Goal: Task Accomplishment & Management: Complete application form

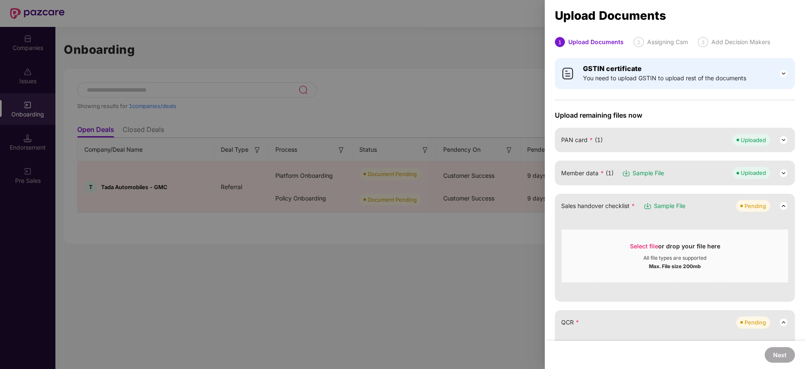
scroll to position [222, 0]
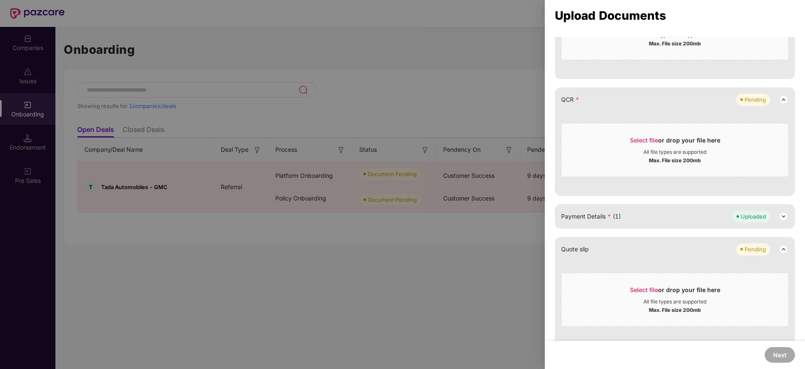
click at [364, 143] on div at bounding box center [402, 184] width 805 height 369
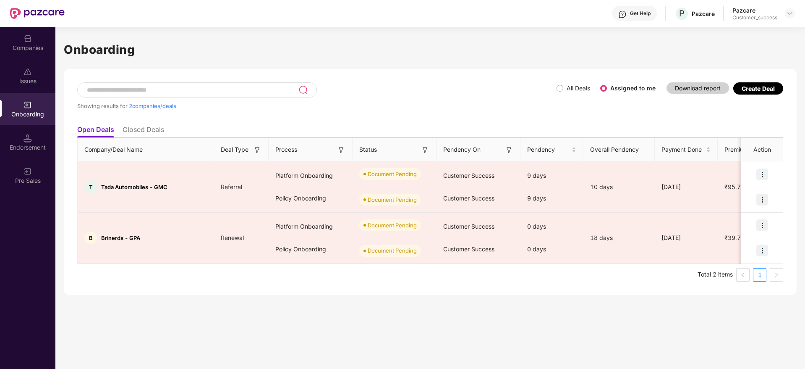
click at [695, 291] on div "Showing results for 2 companies/deals All Deals Assigned to me Download report …" at bounding box center [430, 182] width 733 height 226
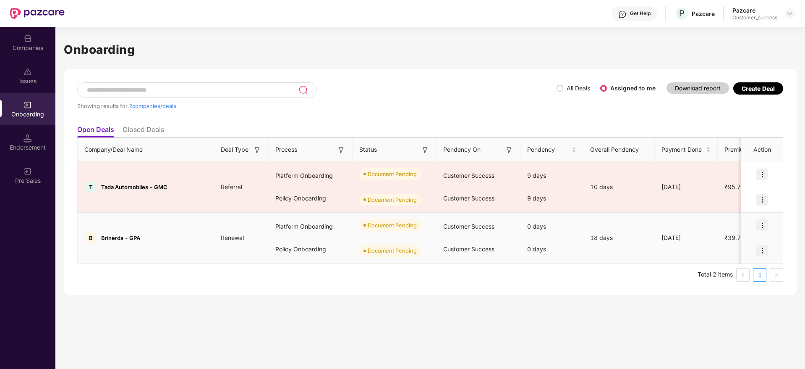
click at [767, 220] on img at bounding box center [762, 225] width 12 height 12
click at [731, 250] on span "Upload Documents" at bounding box center [723, 246] width 69 height 9
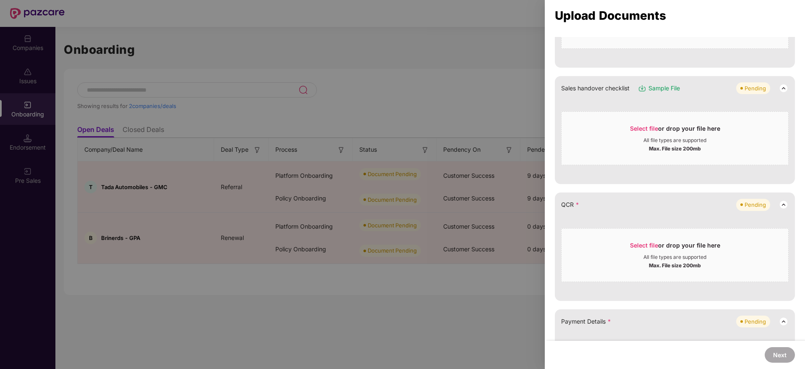
scroll to position [200, 0]
click at [645, 134] on div "Select file or drop your file here" at bounding box center [675, 131] width 90 height 13
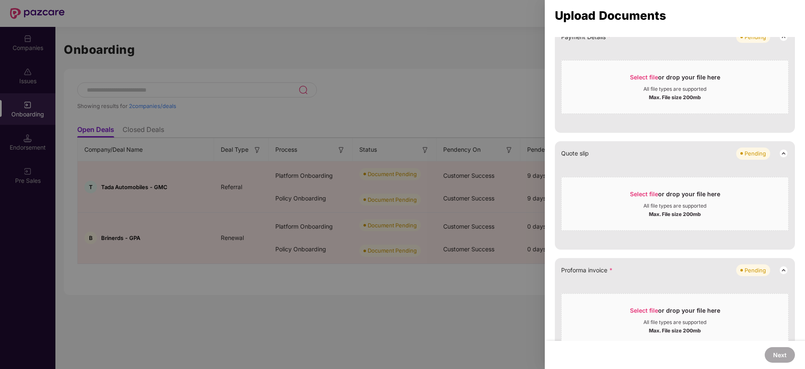
scroll to position [409, 0]
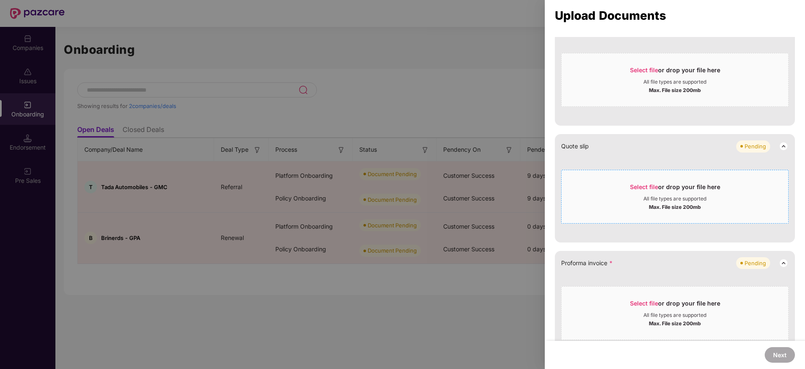
click at [643, 187] on span "Select file" at bounding box center [644, 186] width 28 height 7
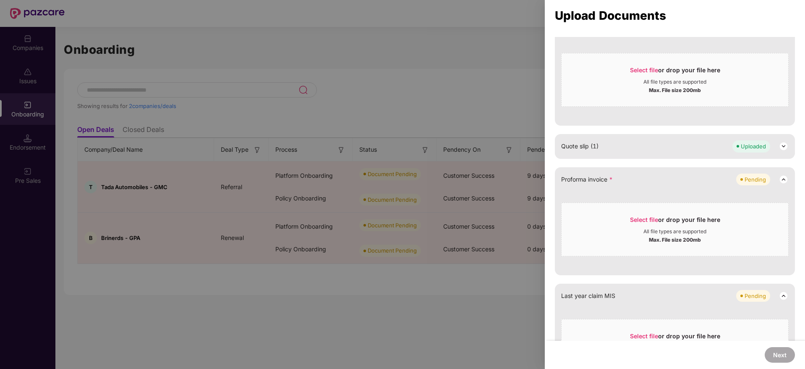
click at [512, 125] on div at bounding box center [402, 184] width 805 height 369
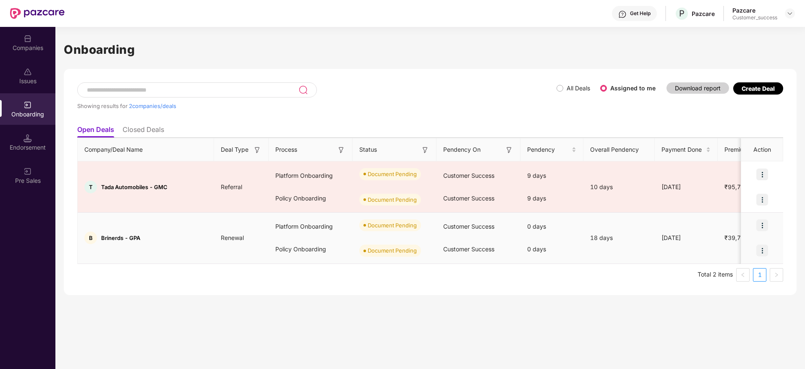
click at [762, 223] on img at bounding box center [762, 225] width 12 height 12
click at [741, 244] on span "Upload Documents" at bounding box center [723, 246] width 69 height 9
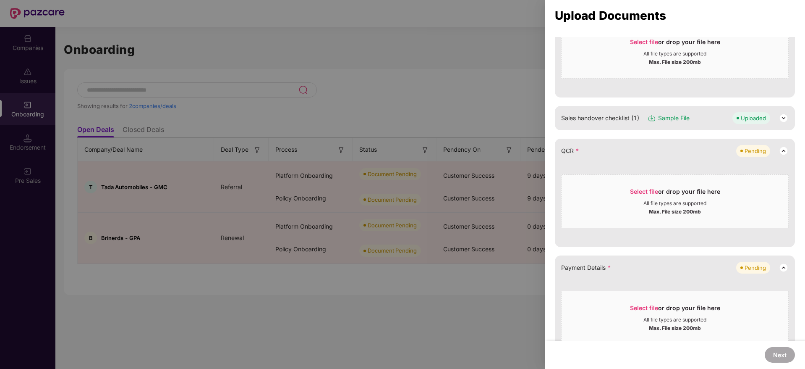
scroll to position [178, 0]
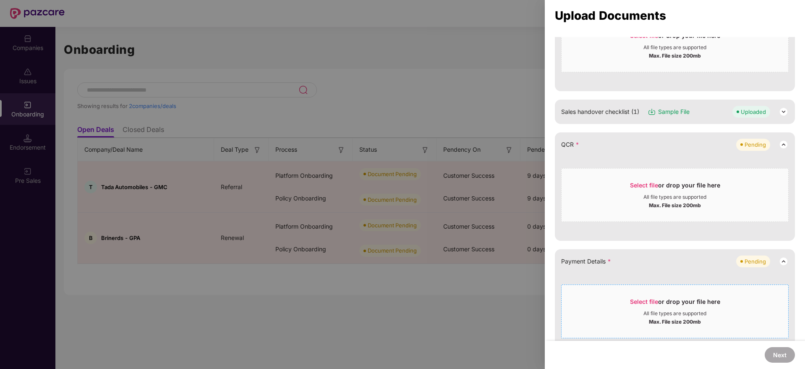
click at [631, 302] on span "Select file" at bounding box center [644, 301] width 28 height 7
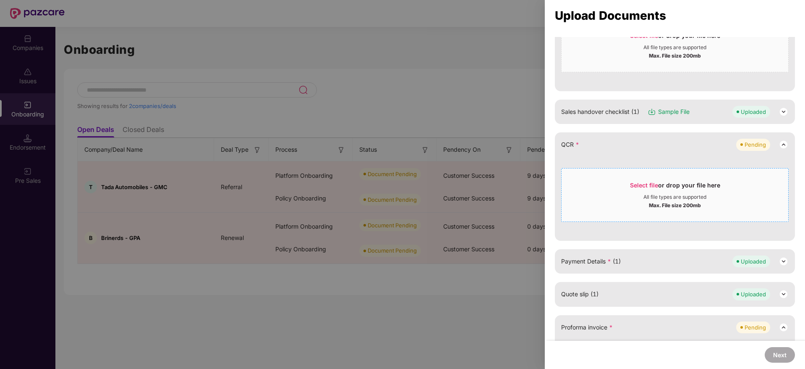
click at [648, 181] on span "Select file" at bounding box center [644, 184] width 28 height 7
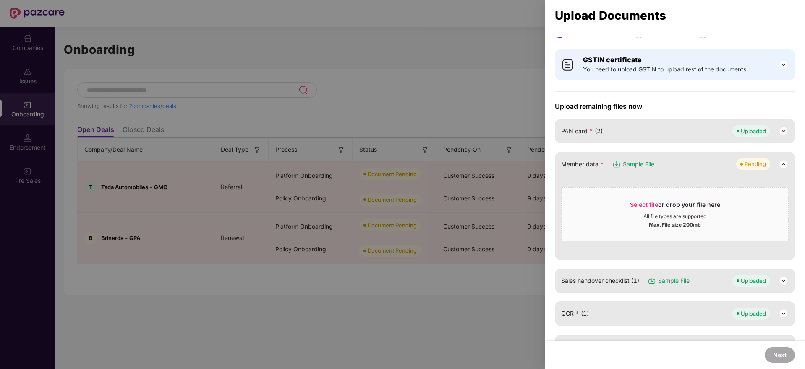
scroll to position [8, 0]
click at [53, 43] on div at bounding box center [402, 184] width 805 height 369
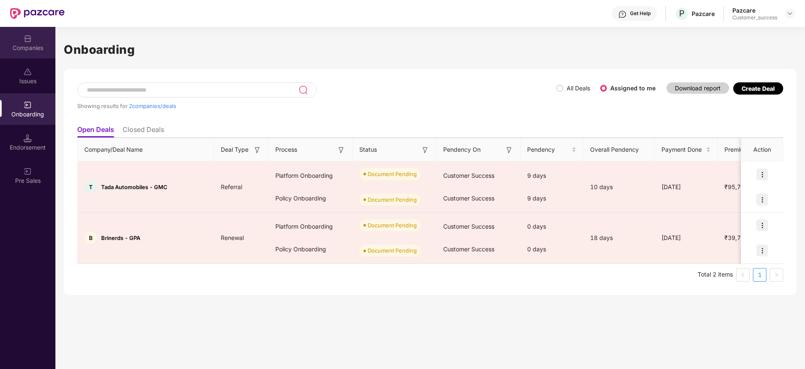
click at [40, 47] on div "Companies" at bounding box center [27, 48] width 55 height 8
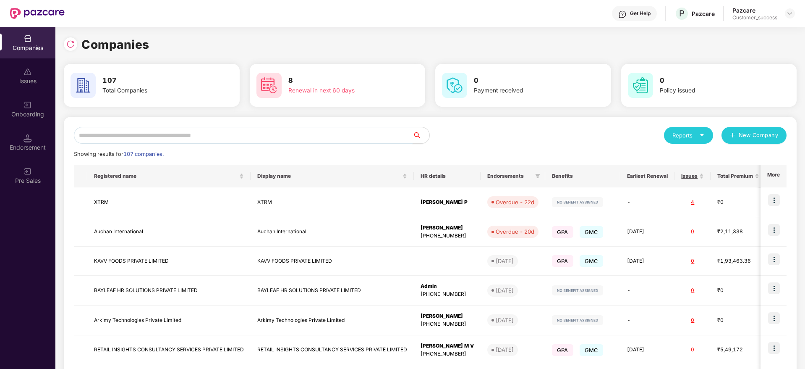
click at [176, 134] on input "text" at bounding box center [243, 135] width 339 height 17
click at [176, 130] on input "*" at bounding box center [243, 135] width 339 height 17
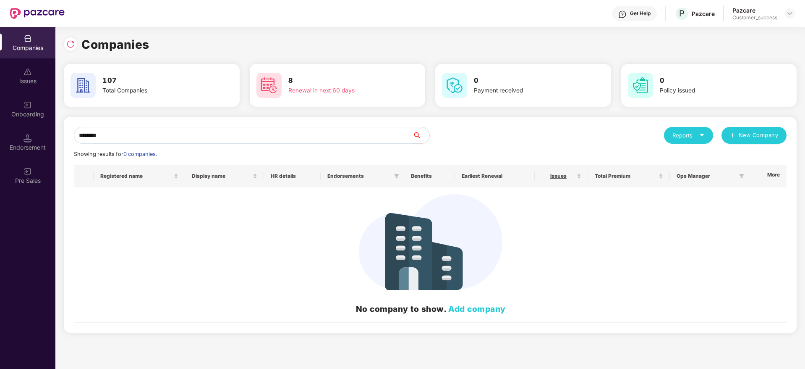
type input "********"
click at [41, 107] on div "Onboarding" at bounding box center [27, 108] width 55 height 31
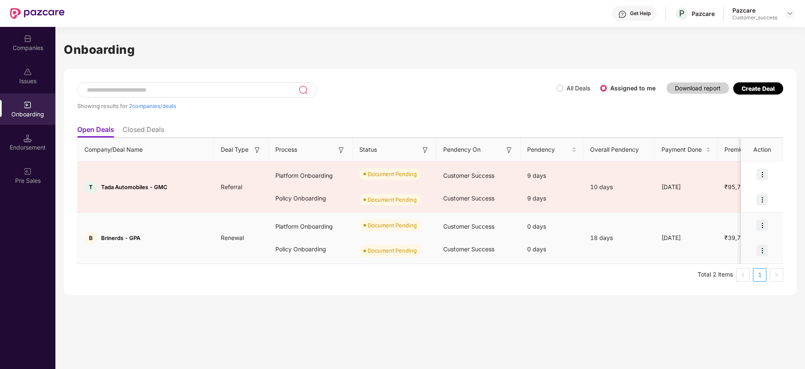
click at [765, 222] on img at bounding box center [762, 225] width 12 height 12
click at [738, 240] on li "Upload Documents" at bounding box center [723, 247] width 90 height 18
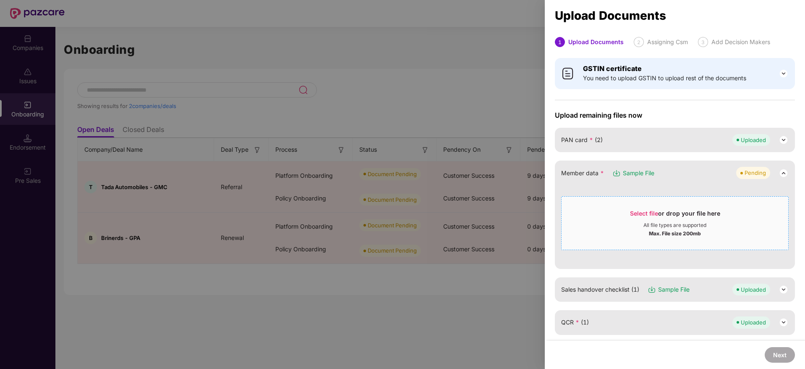
click at [654, 209] on span "Select file" at bounding box center [644, 212] width 28 height 7
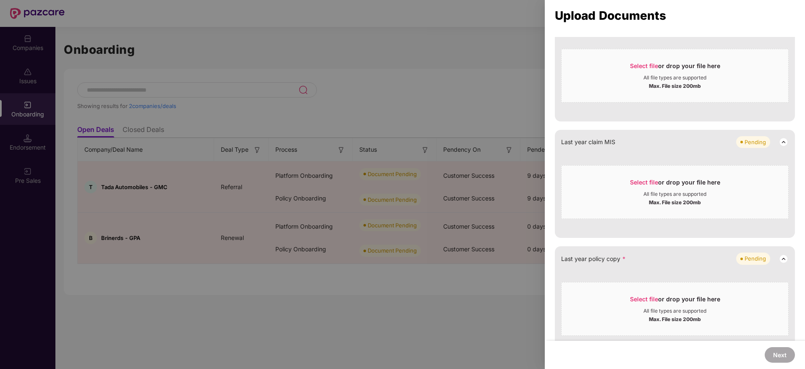
scroll to position [331, 0]
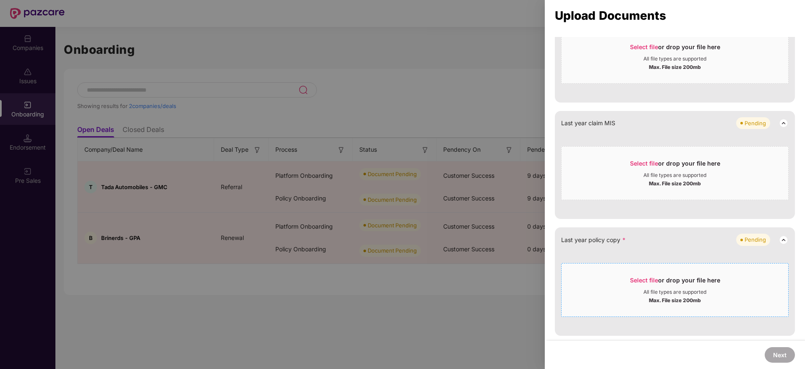
click at [638, 280] on span "Select file" at bounding box center [644, 279] width 28 height 7
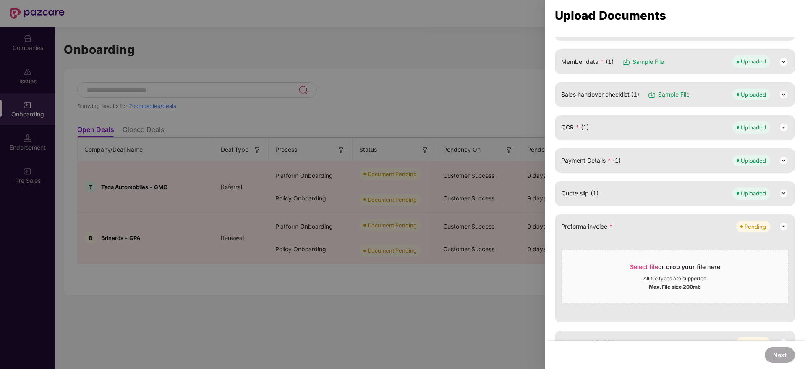
scroll to position [111, 0]
click at [633, 263] on span "Select file" at bounding box center [644, 266] width 28 height 7
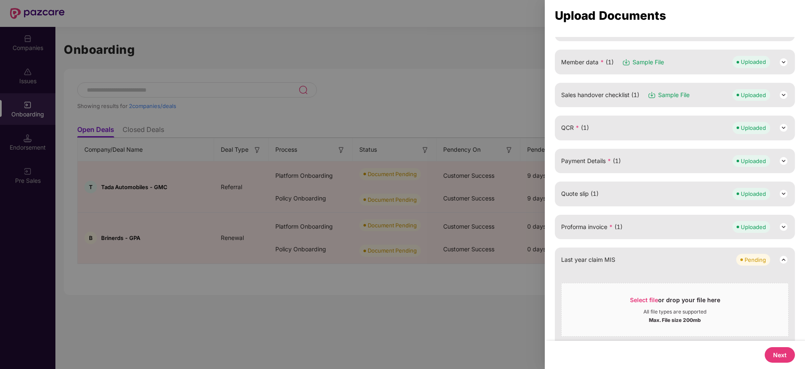
click at [774, 357] on button "Next" at bounding box center [780, 355] width 30 height 16
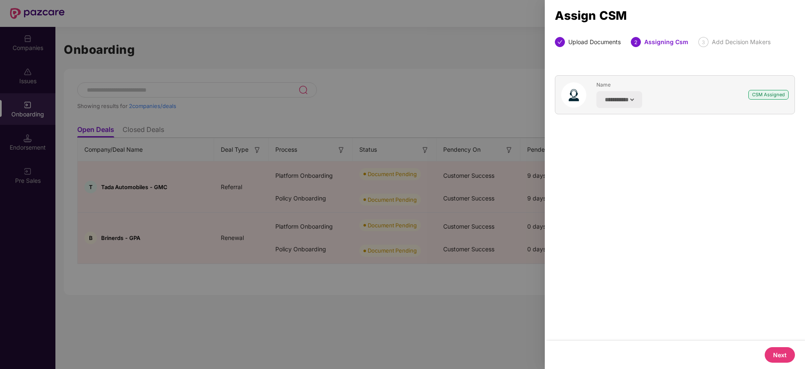
click at [774, 357] on button "Next" at bounding box center [780, 355] width 30 height 16
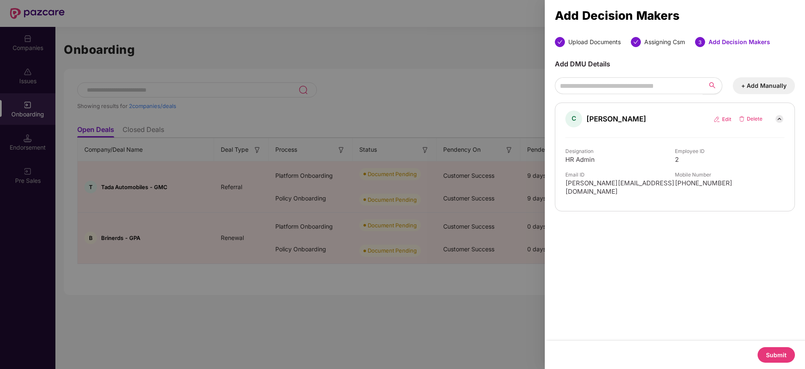
click at [774, 357] on button "Submit" at bounding box center [776, 355] width 37 height 16
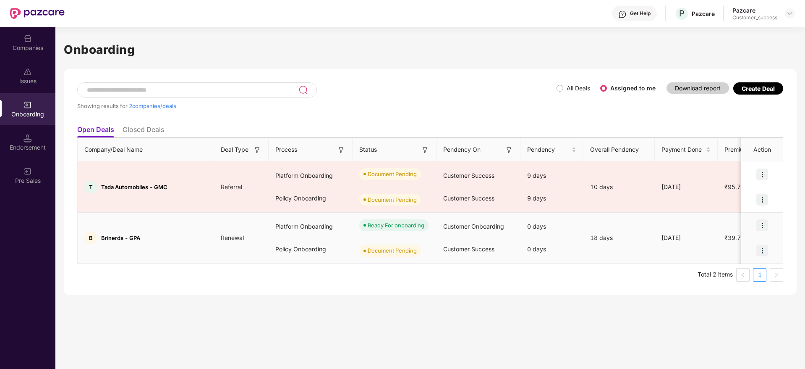
click at [760, 249] on img at bounding box center [762, 250] width 12 height 12
click at [732, 269] on span "Upload Documents" at bounding box center [723, 271] width 69 height 9
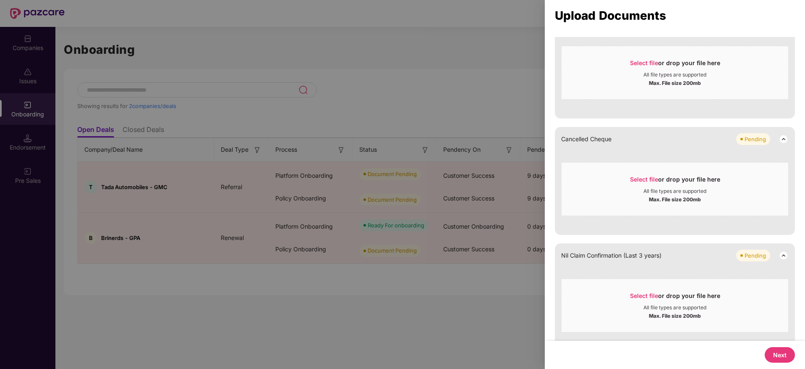
scroll to position [465, 0]
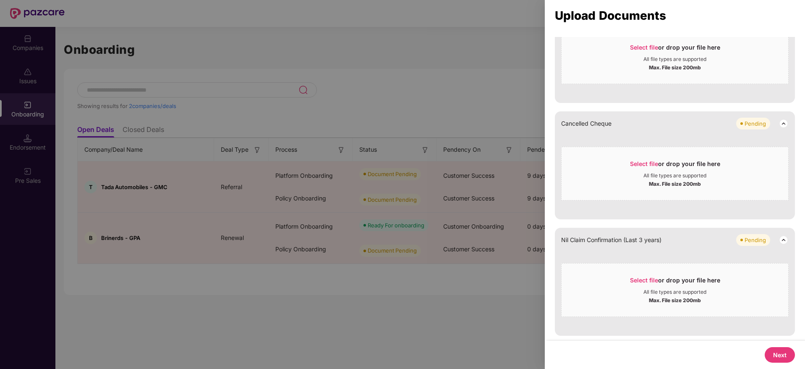
click at [772, 355] on button "Next" at bounding box center [780, 355] width 30 height 16
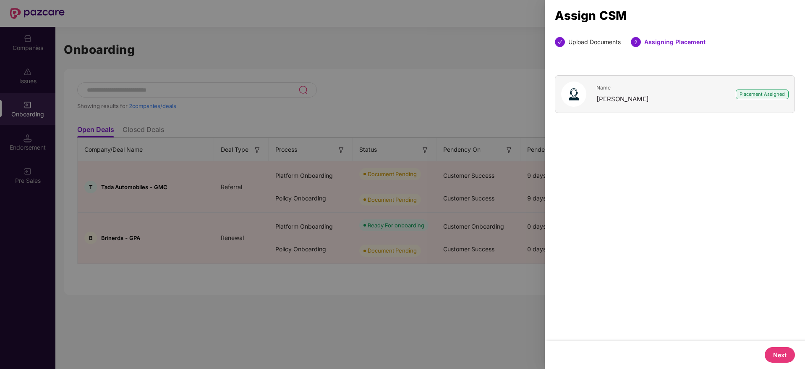
click at [772, 355] on button "Next" at bounding box center [780, 355] width 30 height 16
